Goal: Transaction & Acquisition: Purchase product/service

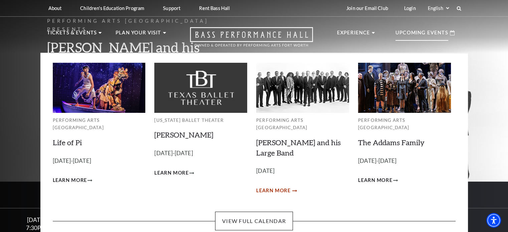
click at [283, 187] on span "Learn More" at bounding box center [273, 191] width 34 height 8
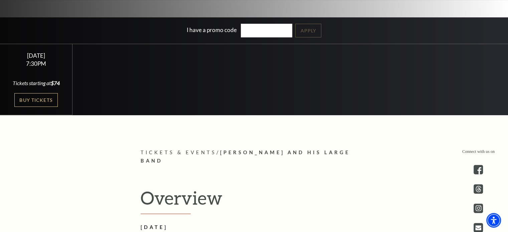
scroll to position [201, 0]
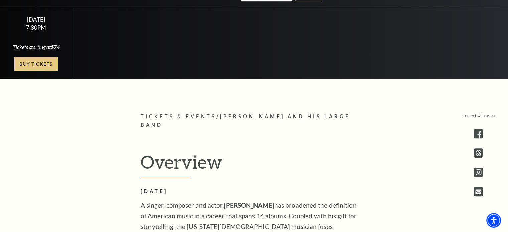
click at [32, 64] on link "Buy Tickets" at bounding box center [35, 64] width 43 height 14
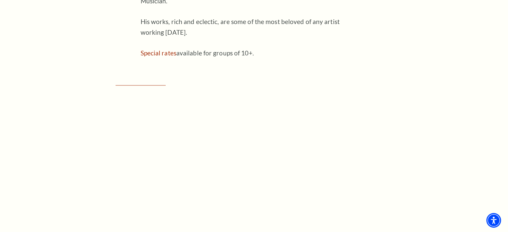
scroll to position [635, 0]
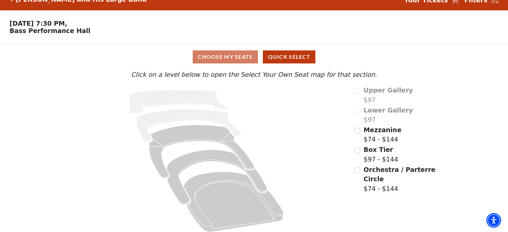
scroll to position [18, 0]
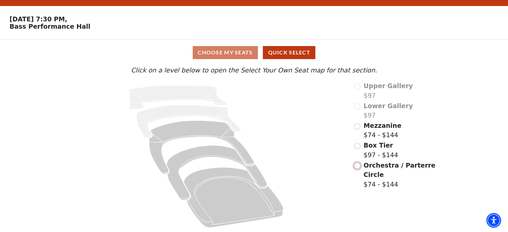
click at [360, 167] on input "Orchestra / Parterre Circle$74 - $144\a" at bounding box center [357, 166] width 6 height 6
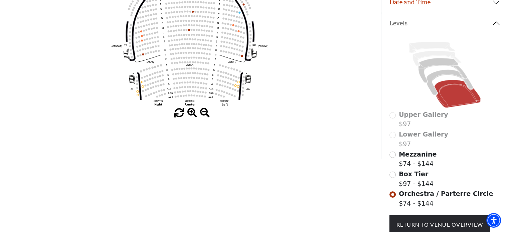
scroll to position [131, 0]
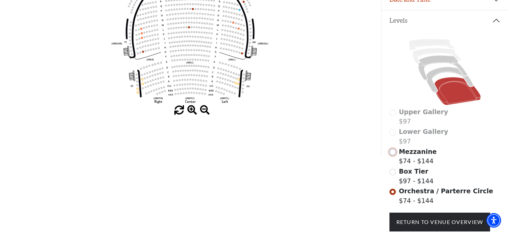
click at [392, 153] on input "Mezzanine$74 - $144\a" at bounding box center [393, 152] width 6 height 6
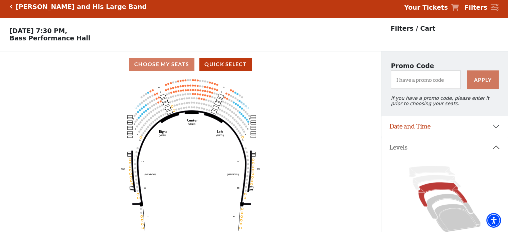
scroll to position [0, 0]
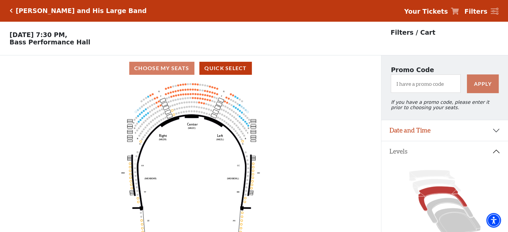
click at [357, 59] on div "Choose My Seats Quick Select" at bounding box center [190, 68] width 381 height 26
